Goal: Task Accomplishment & Management: Manage account settings

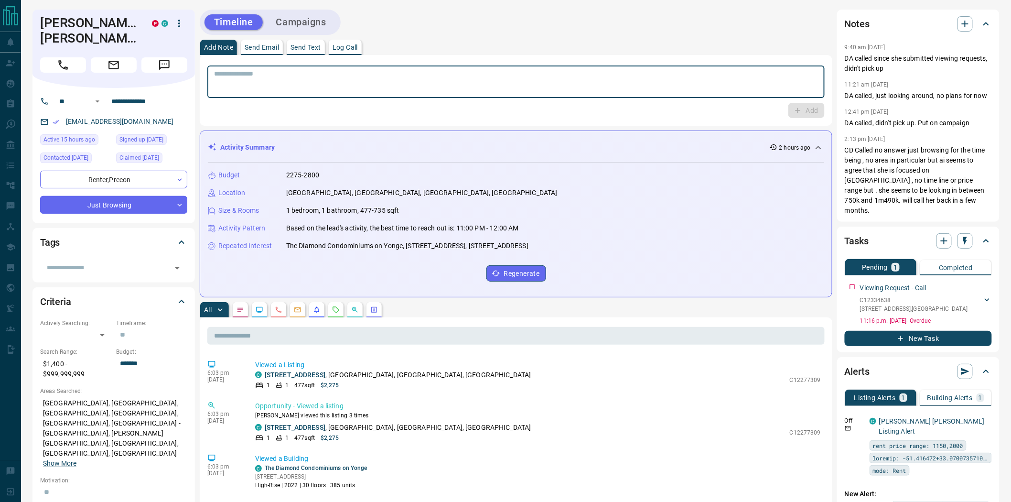
drag, startPoint x: 314, startPoint y: 84, endPoint x: 300, endPoint y: 107, distance: 26.8
click at [314, 85] on textarea at bounding box center [516, 82] width 604 height 24
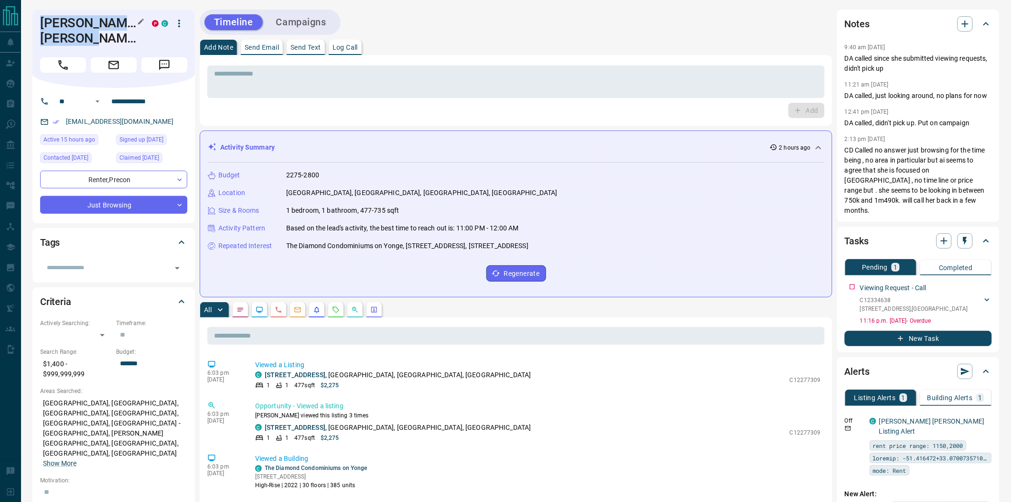
copy h1 "[PERSON_NAME] [PERSON_NAME]"
drag, startPoint x: 119, startPoint y: 39, endPoint x: 132, endPoint y: 0, distance: 41.0
click at [42, 27] on h1 "[PERSON_NAME] [PERSON_NAME]" at bounding box center [89, 30] width 98 height 31
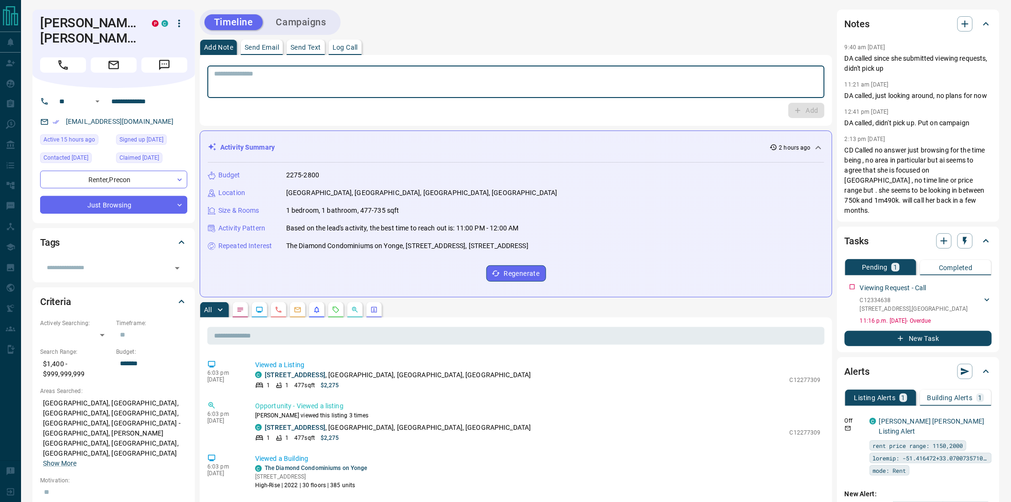
click at [235, 90] on textarea at bounding box center [516, 82] width 604 height 24
click at [322, 82] on textarea "**********" at bounding box center [516, 82] width 605 height 24
click at [308, 83] on textarea "**********" at bounding box center [516, 82] width 605 height 24
type textarea "**********"
drag, startPoint x: 796, startPoint y: 109, endPoint x: 727, endPoint y: 123, distance: 71.2
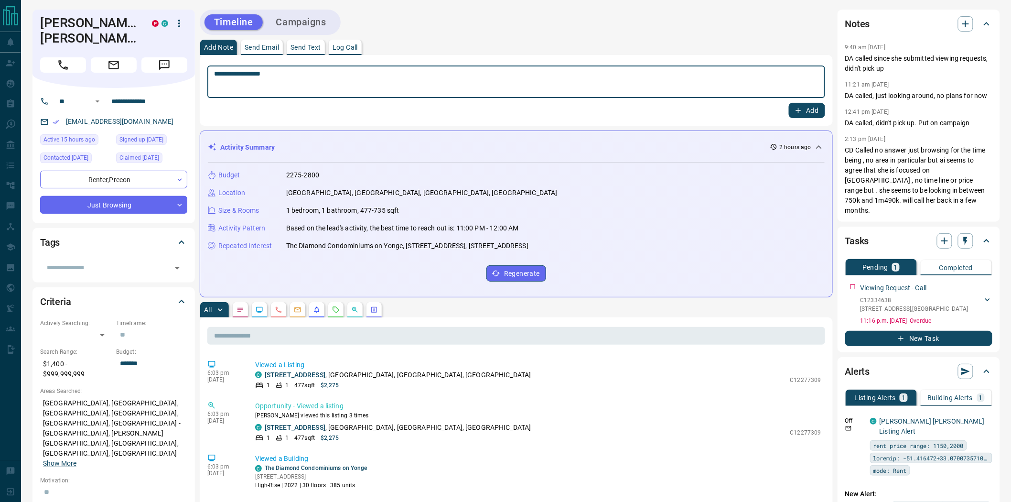
click at [796, 110] on icon "button" at bounding box center [798, 110] width 9 height 9
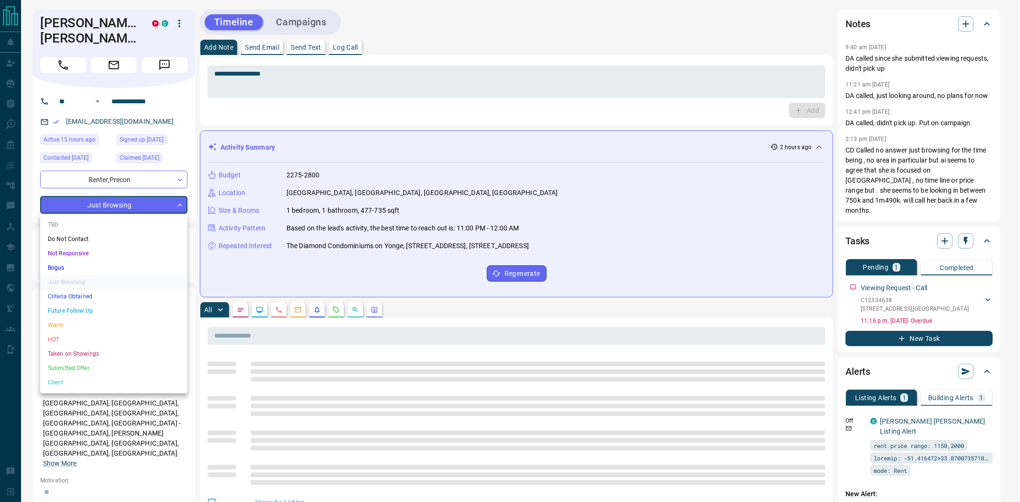
click at [79, 321] on li "Warm" at bounding box center [113, 325] width 147 height 14
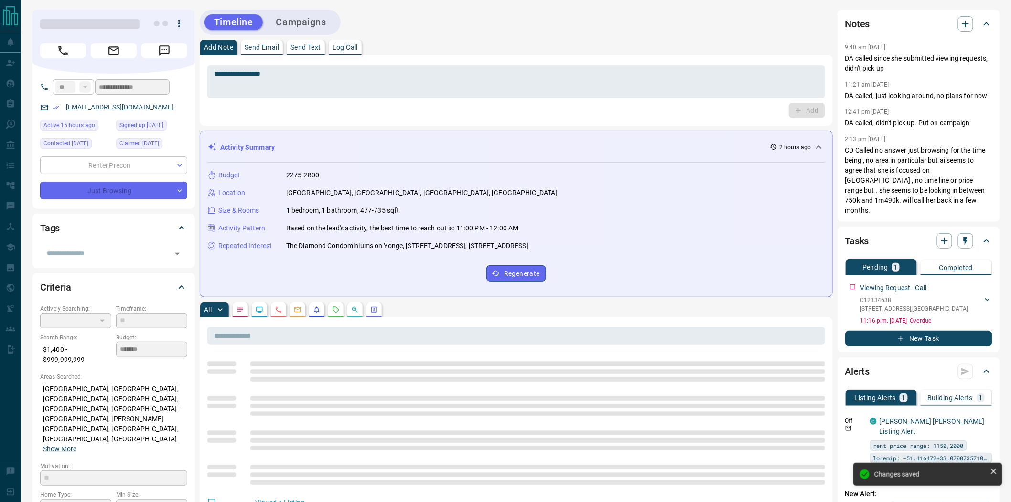
type input "*"
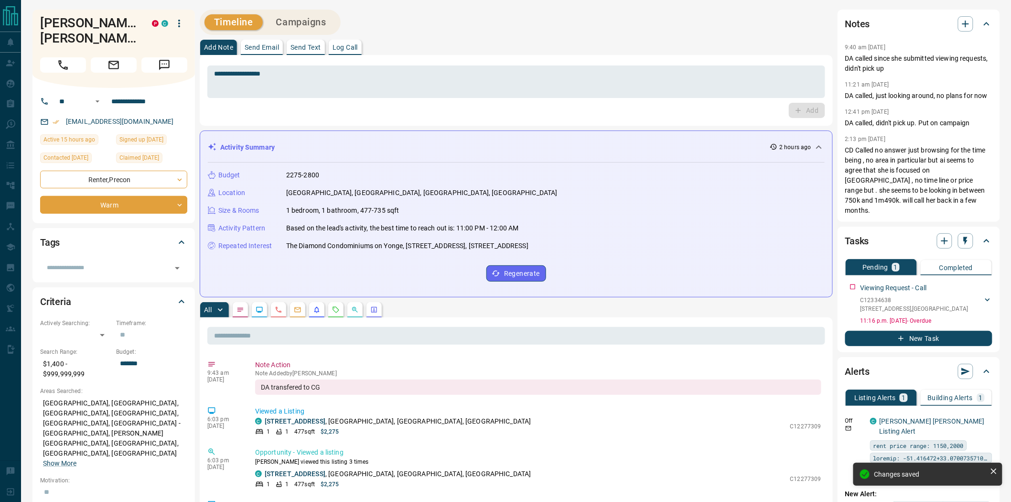
click at [181, 21] on icon "button" at bounding box center [179, 23] width 11 height 11
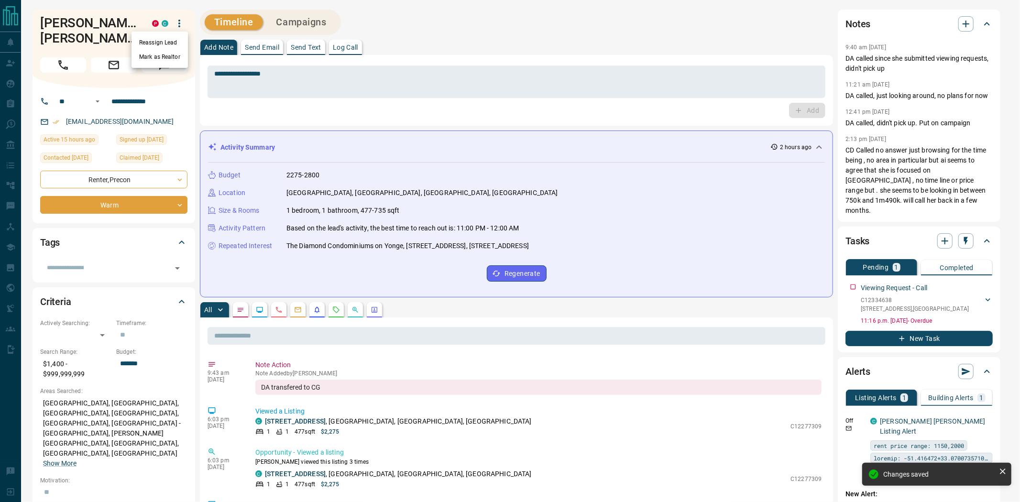
click at [162, 40] on li "Reassign Lead" at bounding box center [159, 42] width 56 height 14
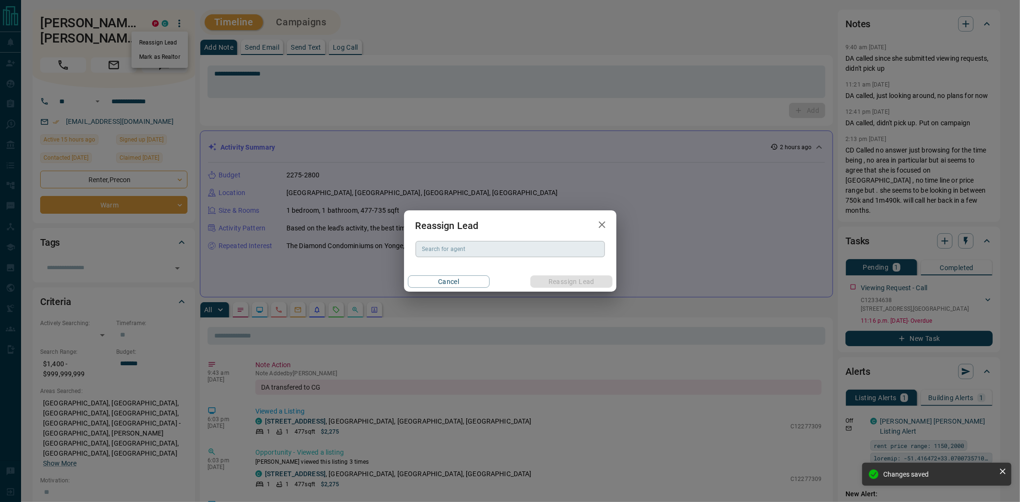
drag, startPoint x: 456, startPoint y: 249, endPoint x: 458, endPoint y: 255, distance: 6.0
click at [453, 250] on input "Search for agent" at bounding box center [509, 249] width 182 height 11
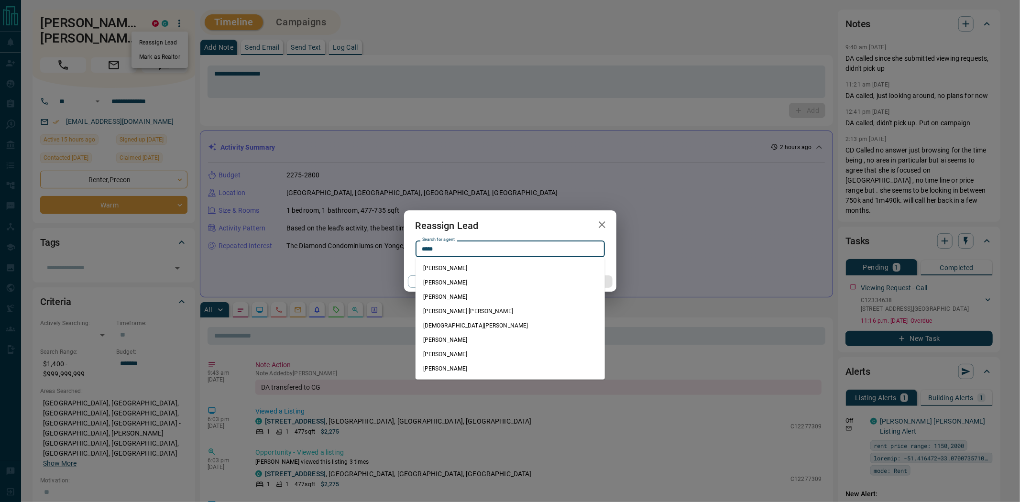
click at [467, 325] on li "[DEMOGRAPHIC_DATA][PERSON_NAME]" at bounding box center [509, 325] width 189 height 14
type input "**********"
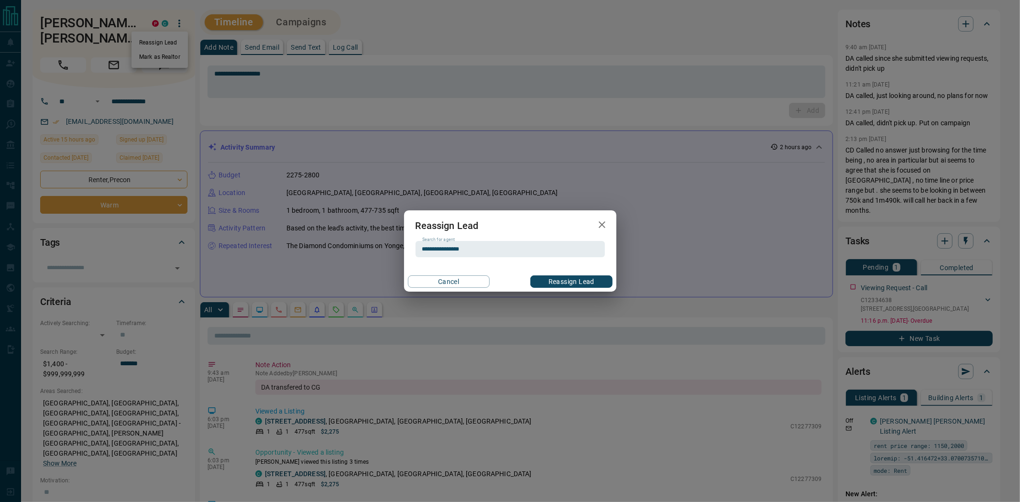
click at [566, 283] on button "Reassign Lead" at bounding box center [571, 281] width 82 height 12
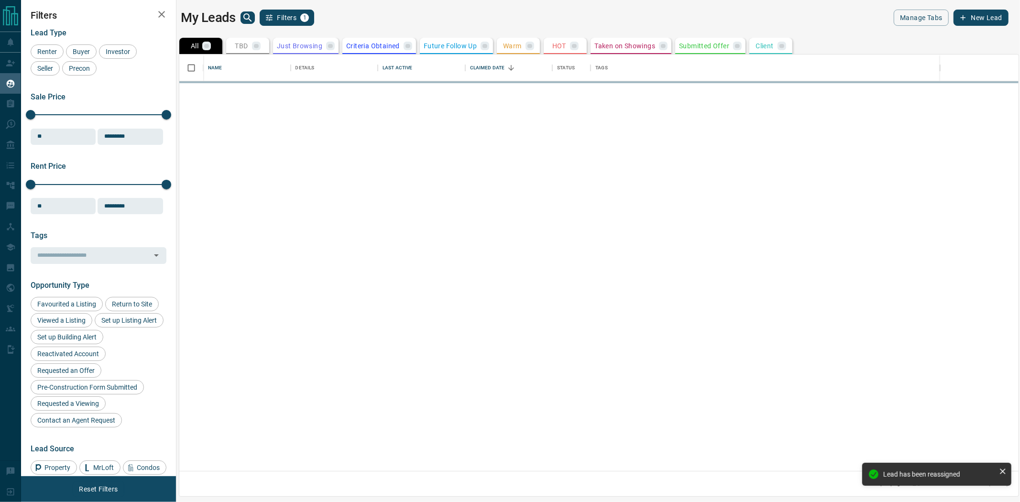
scroll to position [408, 830]
